Goal: Task Accomplishment & Management: Complete application form

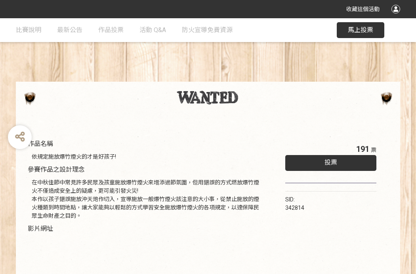
click at [324, 162] on div "投票" at bounding box center [330, 163] width 91 height 16
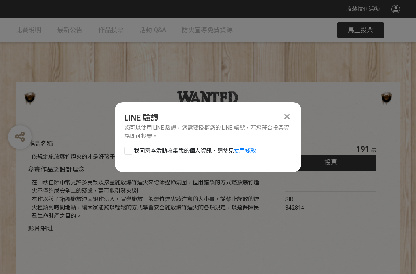
click at [173, 147] on span "我同意本活動收集我的個人資訊，請參見 使用條款" at bounding box center [195, 151] width 122 height 8
click at [130, 148] on input "我同意本活動收集我的個人資訊，請參見 使用條款" at bounding box center [127, 150] width 5 height 5
checkbox input "false"
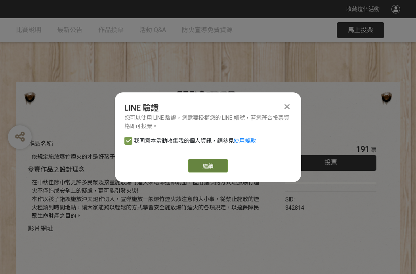
click at [218, 163] on link "繼續" at bounding box center [208, 165] width 40 height 13
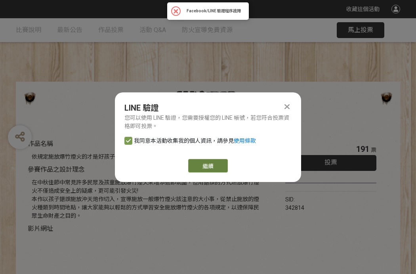
click at [211, 167] on link "繼續" at bounding box center [208, 165] width 40 height 13
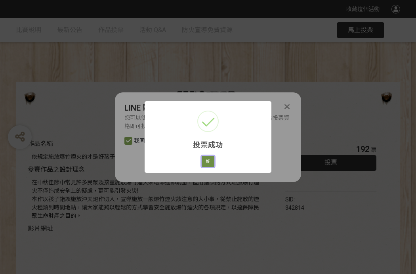
click at [209, 161] on button "好" at bounding box center [208, 161] width 13 height 11
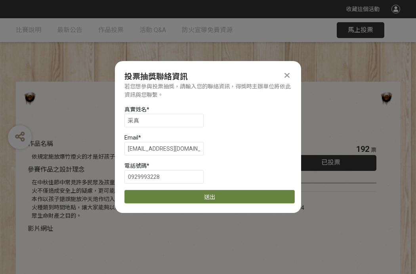
click at [225, 198] on button "送出" at bounding box center [209, 196] width 170 height 13
